Goal: Check status

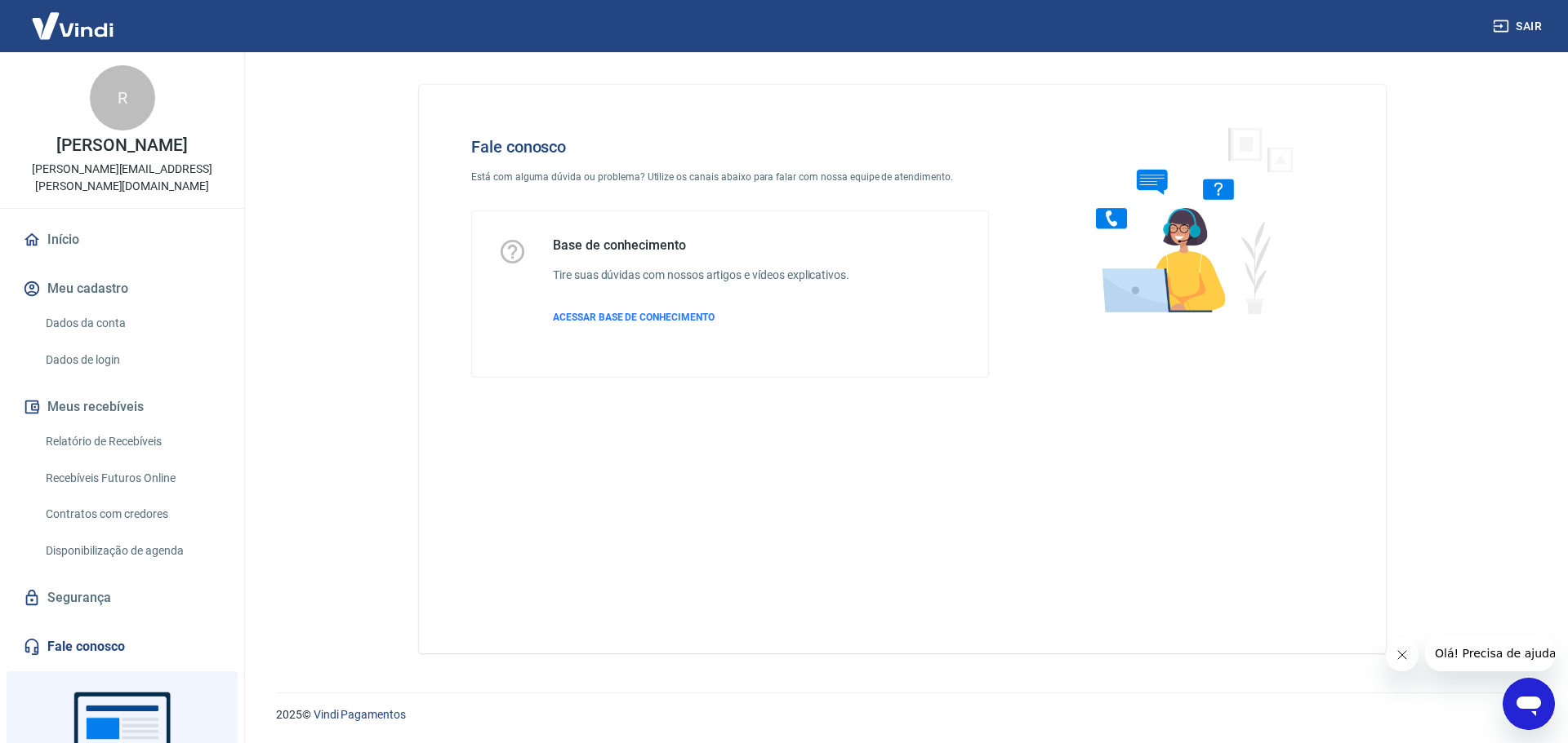
drag, startPoint x: 1153, startPoint y: 207, endPoint x: 961, endPoint y: 289, distance: 208.8
click at [1154, 207] on img at bounding box center [1187, 220] width 248 height 218
click at [689, 315] on span "ACESSAR BASE DE CONHECIMENTO" at bounding box center [634, 318] width 162 height 12
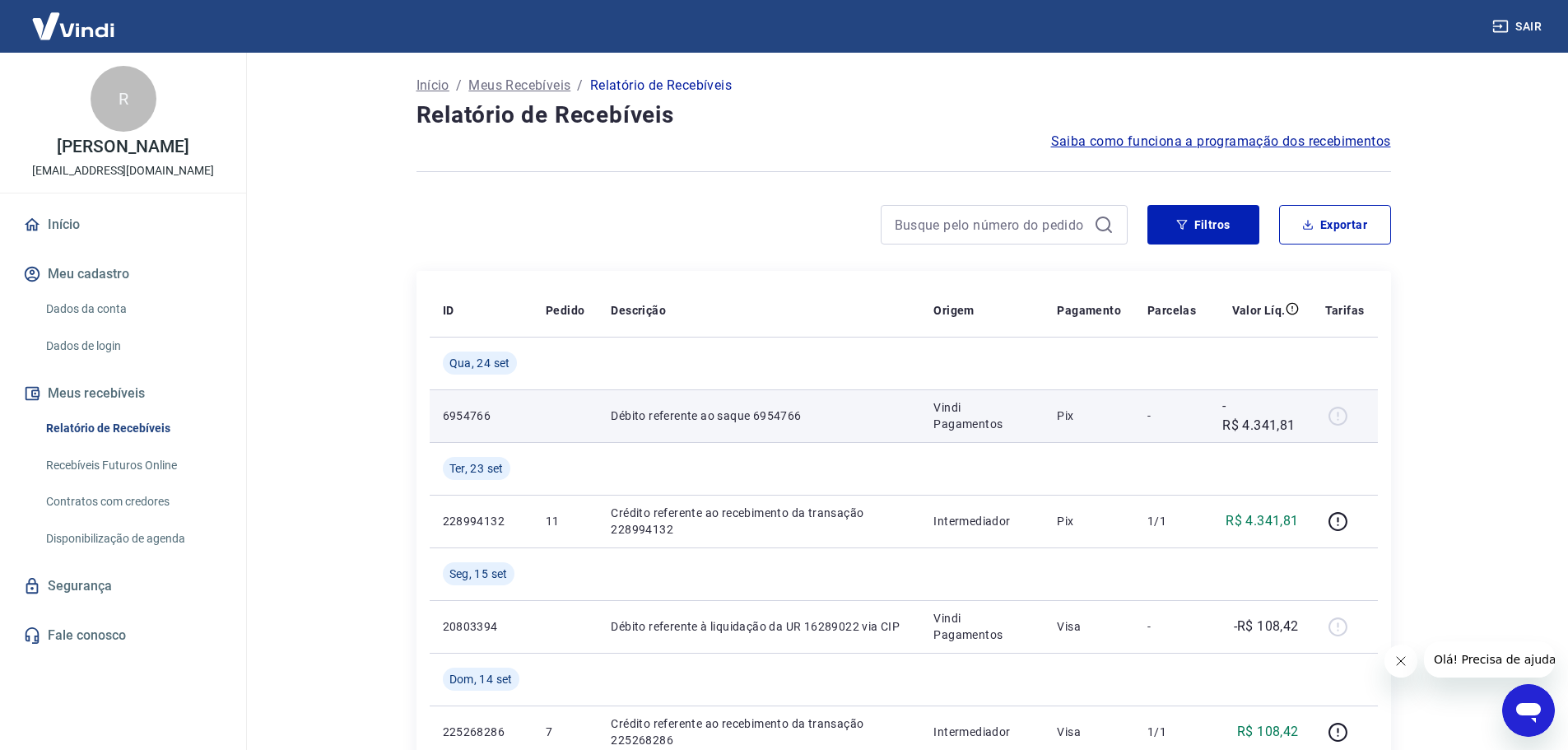
click at [1338, 416] on div at bounding box center [1345, 415] width 39 height 26
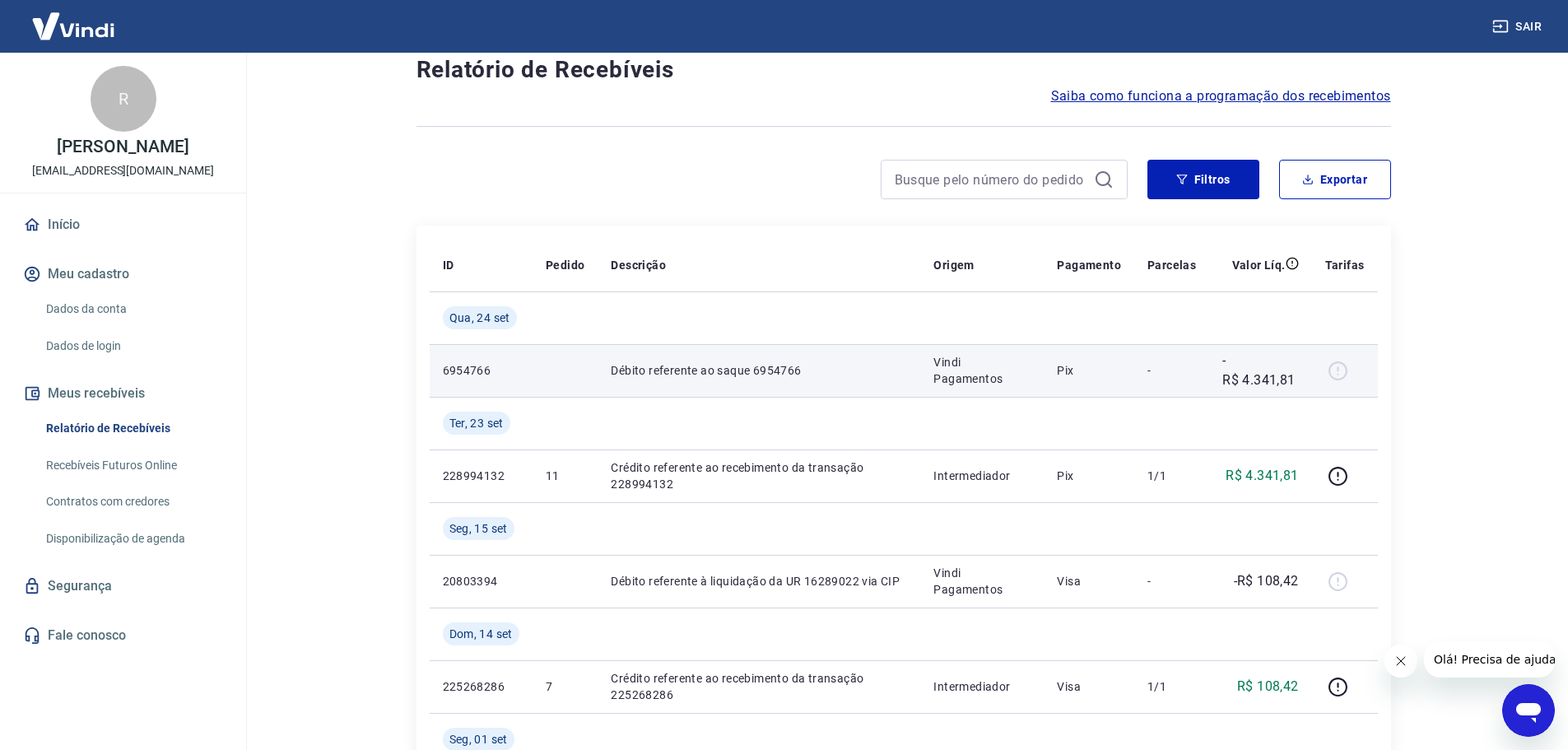
scroll to position [83, 0]
